Goal: Task Accomplishment & Management: Manage account settings

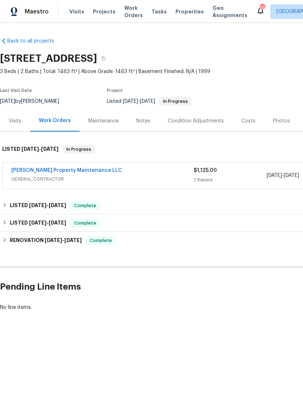
click at [35, 172] on link "Glen Property Maintenance LLC" at bounding box center [66, 170] width 111 height 5
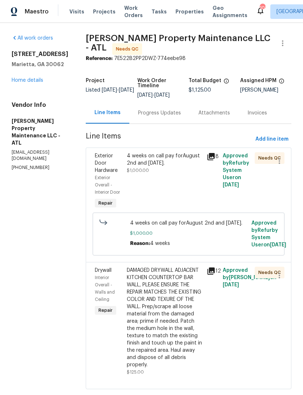
click at [106, 168] on span "Exterior Door Hardware" at bounding box center [106, 163] width 23 height 20
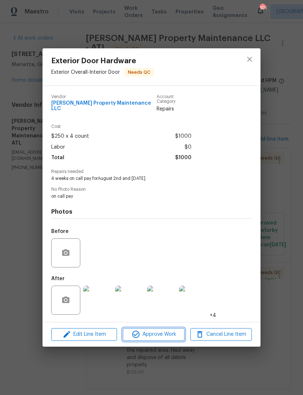
click at [145, 332] on span "Approve Work" at bounding box center [153, 334] width 57 height 9
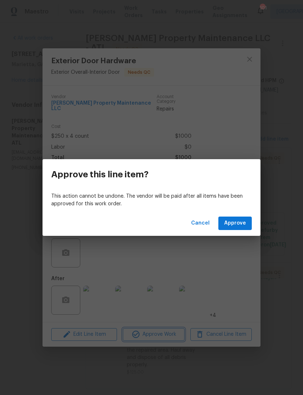
click at [244, 128] on div "Approve this line item? This action cannot be undone. The vendor will be paid a…" at bounding box center [151, 197] width 303 height 395
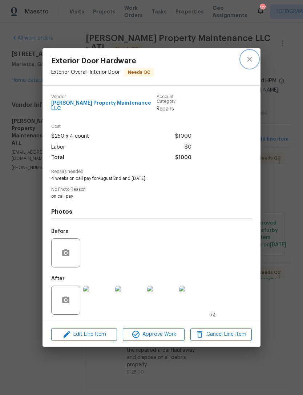
click at [253, 64] on icon "close" at bounding box center [249, 59] width 9 height 9
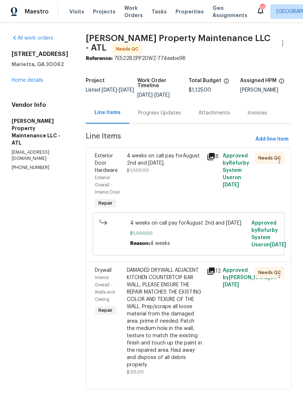
click at [103, 163] on span "Exterior Door Hardware" at bounding box center [106, 163] width 23 height 20
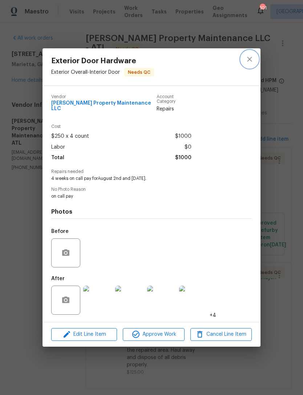
click at [245, 63] on button "close" at bounding box center [249, 59] width 17 height 17
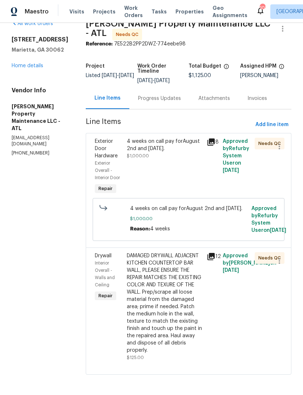
scroll to position [14, 0]
click at [117, 213] on div at bounding box center [112, 219] width 31 height 33
click at [107, 145] on div "Exterior Door Hardware" at bounding box center [109, 149] width 28 height 22
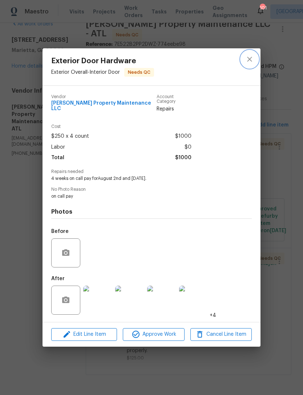
click at [248, 62] on icon "close" at bounding box center [249, 59] width 5 height 5
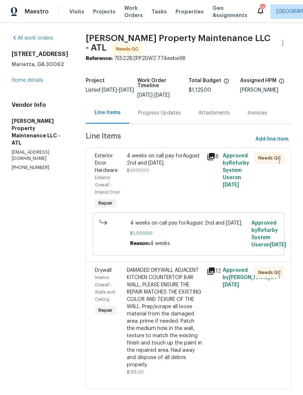
scroll to position [0, 0]
click at [25, 83] on link "Home details" at bounding box center [28, 80] width 32 height 5
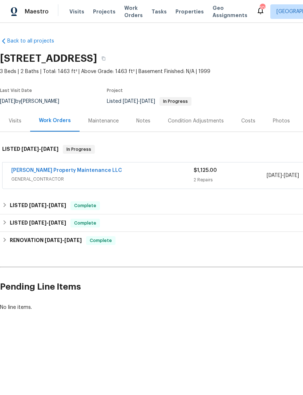
click at [243, 122] on div "Costs" at bounding box center [248, 120] width 14 height 7
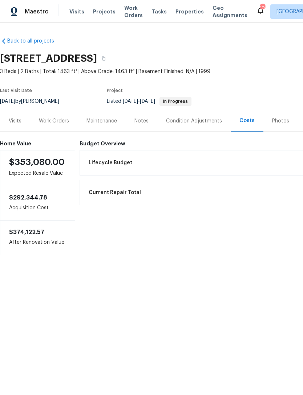
click at [10, 124] on div "Visits" at bounding box center [15, 120] width 13 height 7
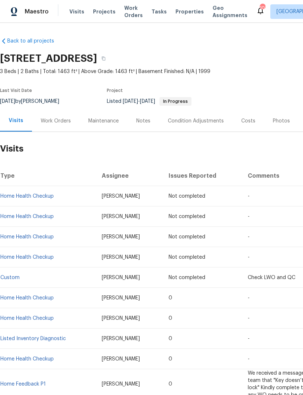
click at [59, 117] on div "Work Orders" at bounding box center [56, 120] width 48 height 21
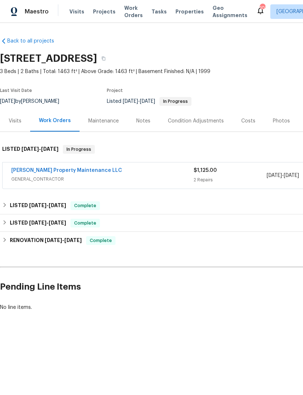
click at [101, 182] on span "GENERAL_CONTRACTOR" at bounding box center [102, 179] width 183 height 7
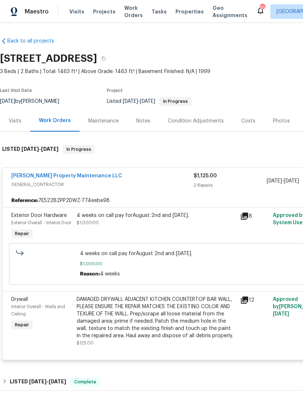
click at [32, 223] on span "Exterior Overall - Interior Door" at bounding box center [41, 223] width 60 height 4
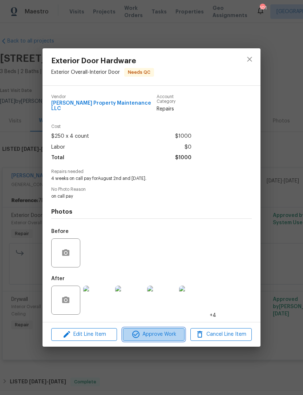
click at [156, 332] on span "Approve Work" at bounding box center [153, 334] width 57 height 9
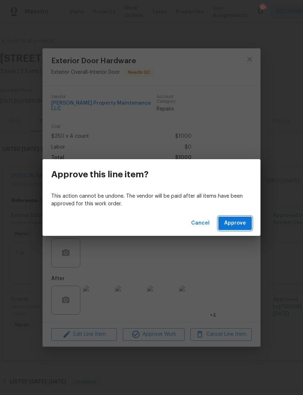
click at [238, 221] on span "Approve" at bounding box center [235, 223] width 22 height 9
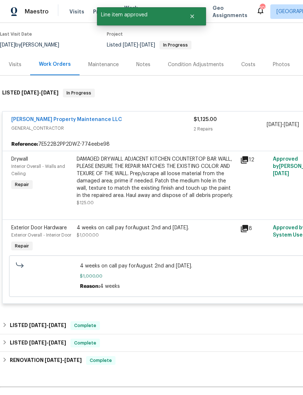
scroll to position [56, 0]
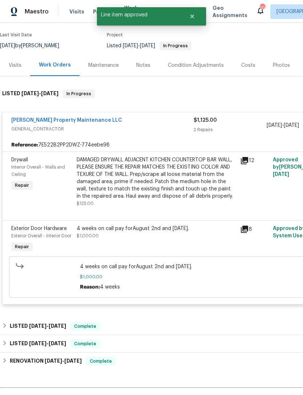
click at [26, 163] on div "Drywall" at bounding box center [41, 159] width 61 height 7
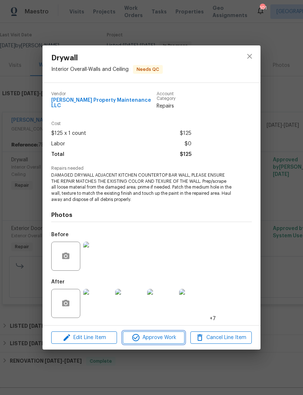
click at [154, 338] on span "Approve Work" at bounding box center [153, 337] width 57 height 9
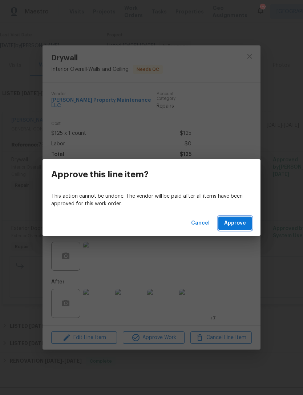
click at [236, 219] on span "Approve" at bounding box center [235, 223] width 22 height 9
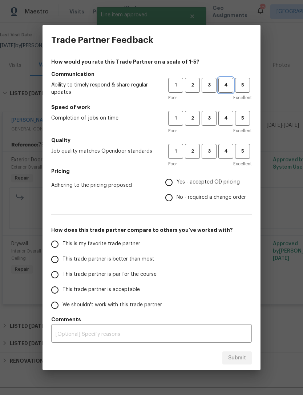
click at [224, 83] on span "4" at bounding box center [225, 85] width 13 height 8
click at [208, 117] on span "3" at bounding box center [209, 118] width 13 height 8
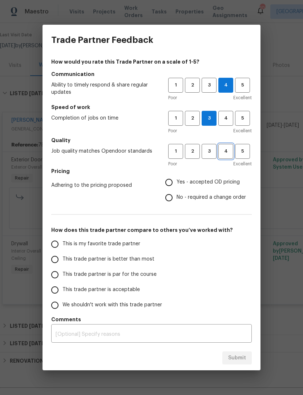
click at [223, 151] on span "4" at bounding box center [225, 151] width 13 height 8
click at [210, 149] on span "3" at bounding box center [209, 151] width 13 height 8
click at [173, 182] on input "Yes - accepted OD pricing" at bounding box center [168, 182] width 15 height 15
radio input "true"
click at [59, 293] on input "This trade partner is acceptable" at bounding box center [54, 290] width 15 height 15
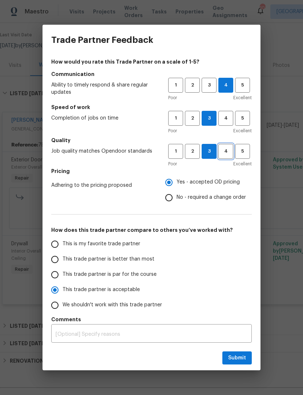
click at [225, 157] on button "4" at bounding box center [226, 151] width 15 height 15
radio input "true"
click at [212, 210] on div "How would you rate this Trade Partner on a scale of 1-5? Communication Ability …" at bounding box center [151, 200] width 201 height 285
click at [231, 359] on span "Submit" at bounding box center [237, 358] width 18 height 9
radio input "false"
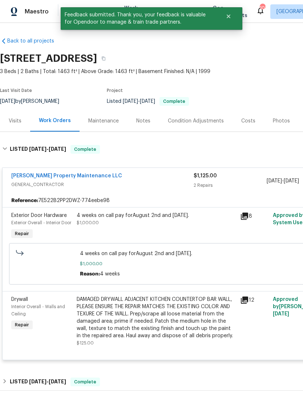
scroll to position [0, 0]
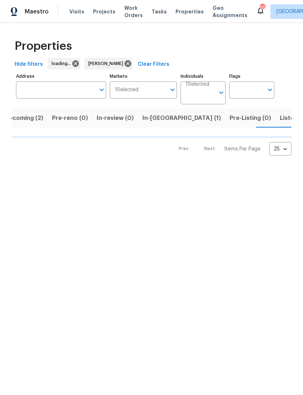
scroll to position [0, 12]
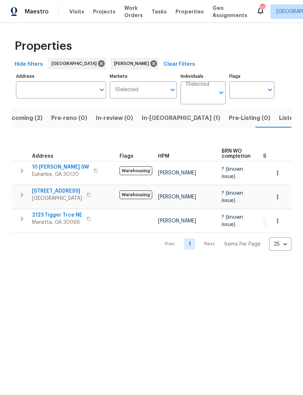
click at [149, 120] on span "In-reno (1)" at bounding box center [181, 118] width 79 height 10
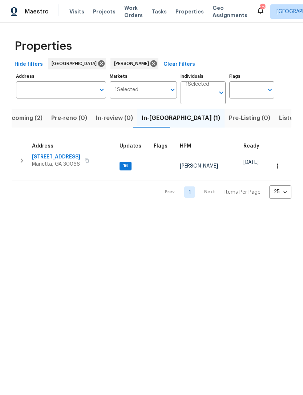
click at [63, 155] on span "[STREET_ADDRESS]" at bounding box center [56, 156] width 48 height 7
click at [35, 115] on span "Upcoming (2)" at bounding box center [23, 118] width 39 height 10
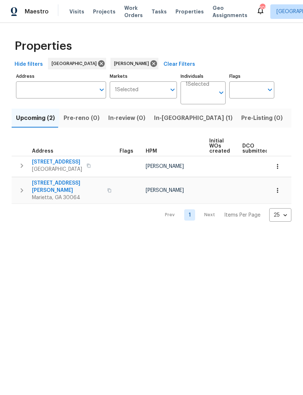
click at [292, 120] on span "Listed (15)" at bounding box center [307, 118] width 30 height 10
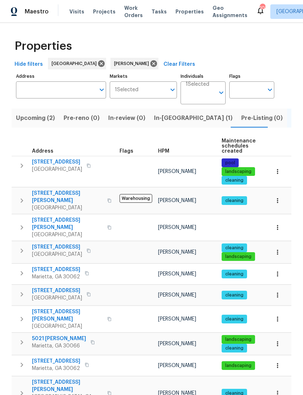
click at [69, 91] on input "Address" at bounding box center [55, 89] width 79 height 17
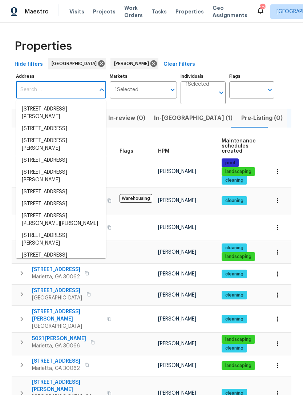
click at [53, 88] on input "Address" at bounding box center [55, 89] width 79 height 17
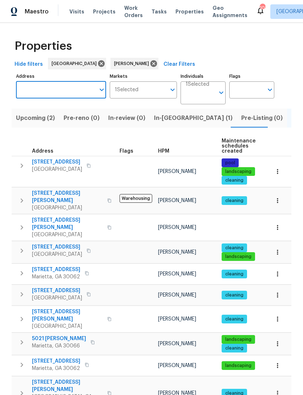
paste input "31 Mariner Way SE, Acworth, GA 30102"
type input "31 Mariner Way SE, Acworth, GA 30102"
click at [56, 113] on li "31 Mariner Way SE Acworth GA 30102" at bounding box center [61, 109] width 90 height 12
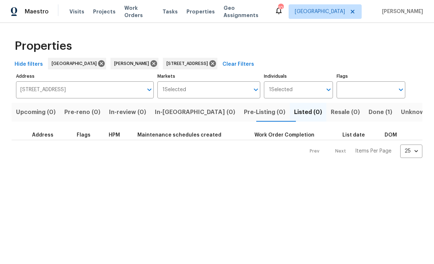
click at [303, 112] on span "Done (1)" at bounding box center [381, 112] width 24 height 10
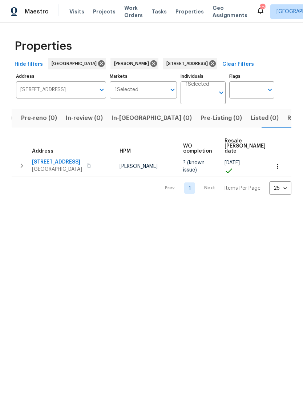
scroll to position [0, 45]
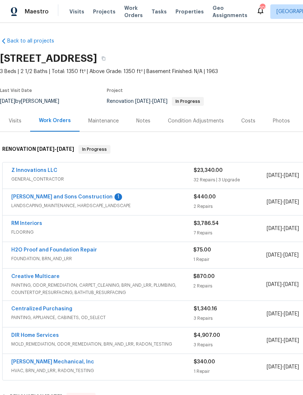
click at [64, 195] on link "Reyes and Sons Construction" at bounding box center [61, 197] width 101 height 5
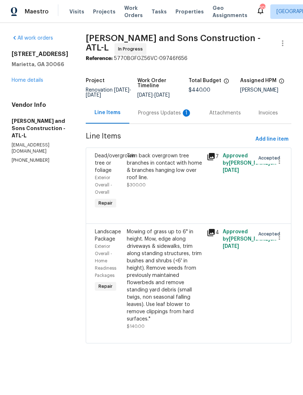
click at [150, 112] on div "Progress Updates 1" at bounding box center [165, 112] width 54 height 7
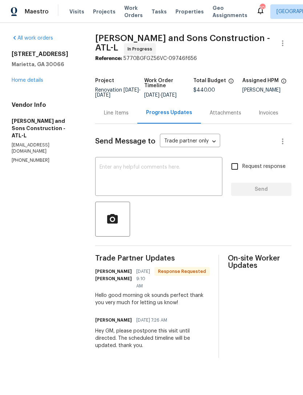
click at [168, 188] on textarea at bounding box center [159, 177] width 119 height 25
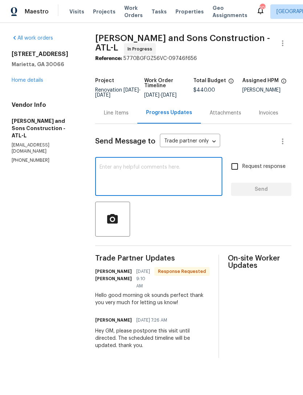
click at [71, 237] on section "All work orders 692 Suholden Cir Marietta, GA 30066 Home details Vendor Info Re…" at bounding box center [45, 197] width 66 height 324
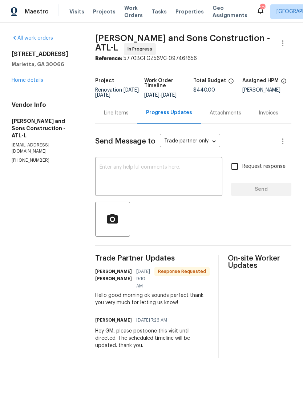
click at [37, 83] on link "Home details" at bounding box center [28, 80] width 32 height 5
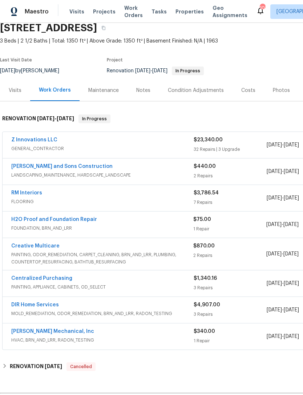
scroll to position [31, 0]
